Goal: Information Seeking & Learning: Find specific page/section

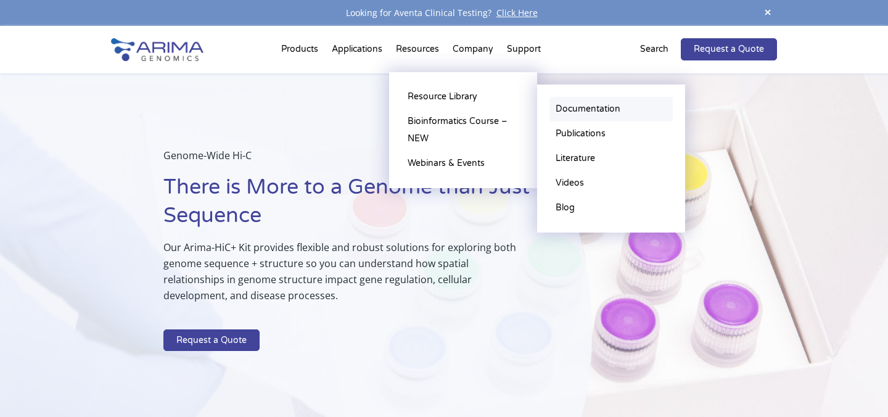
click at [563, 106] on link "Documentation" at bounding box center [611, 109] width 123 height 25
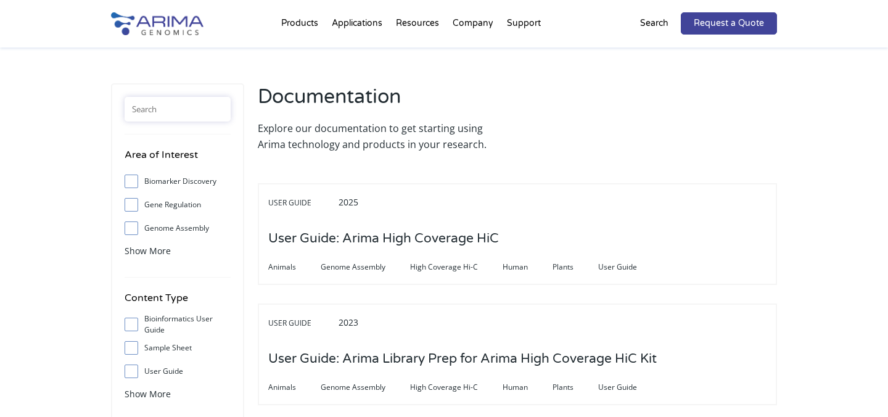
click at [217, 108] on input "text" at bounding box center [178, 109] width 106 height 25
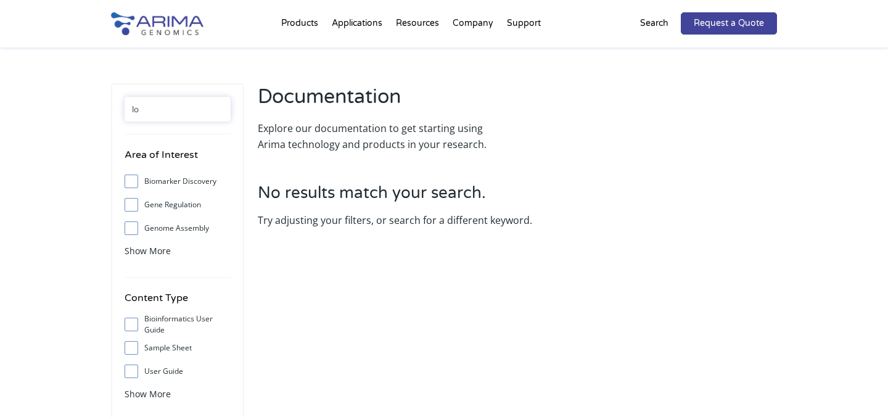
type input "l"
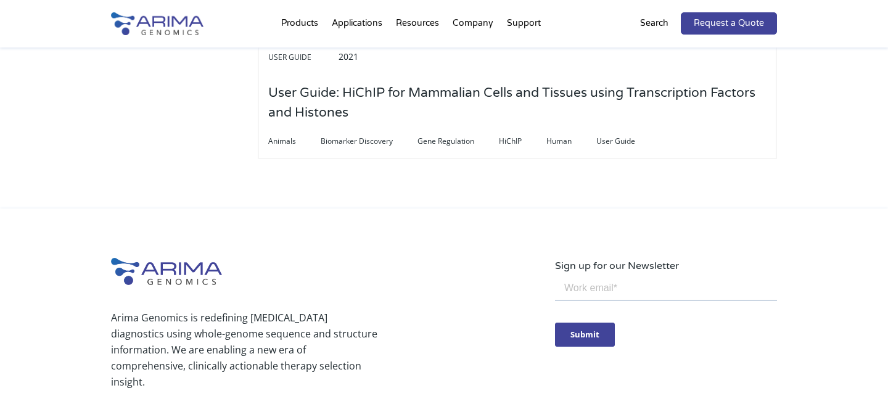
scroll to position [3338, 0]
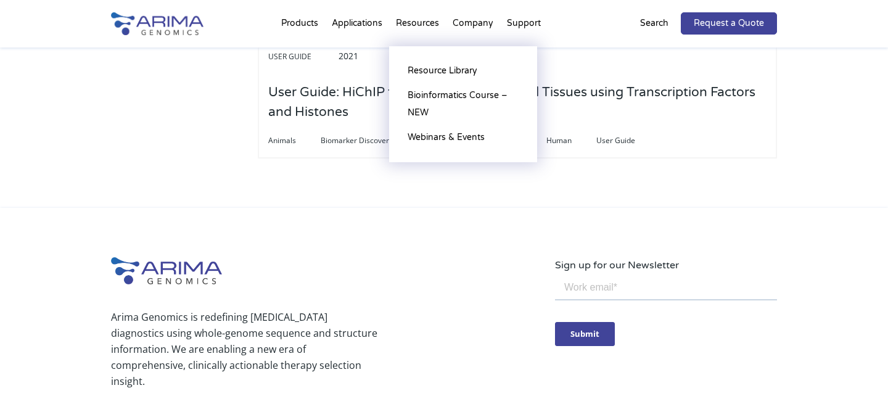
type input "user guide"
